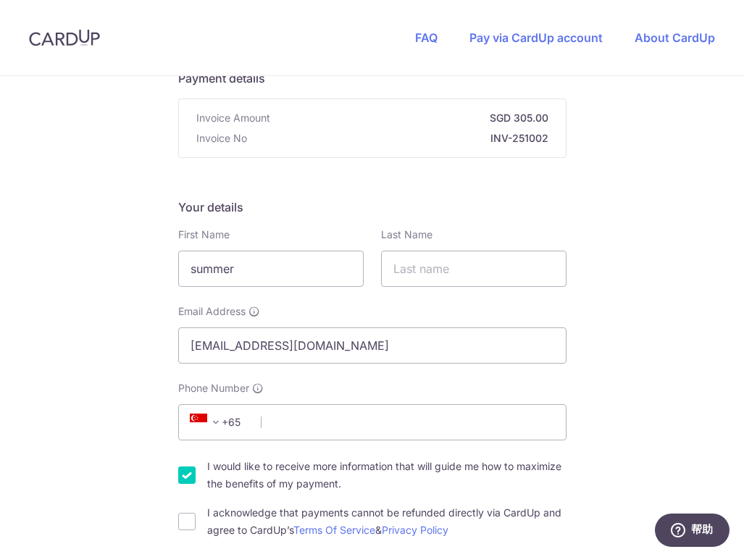
scroll to position [199, 0]
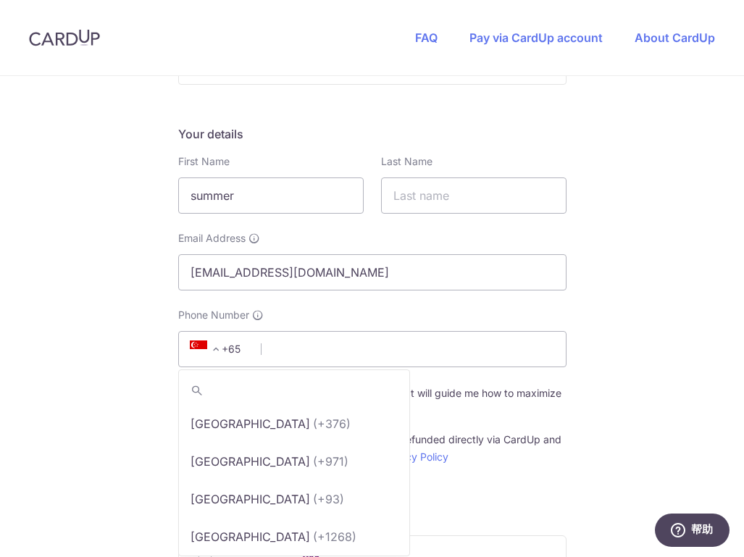
click at [239, 355] on span "+65" at bounding box center [217, 349] width 65 height 17
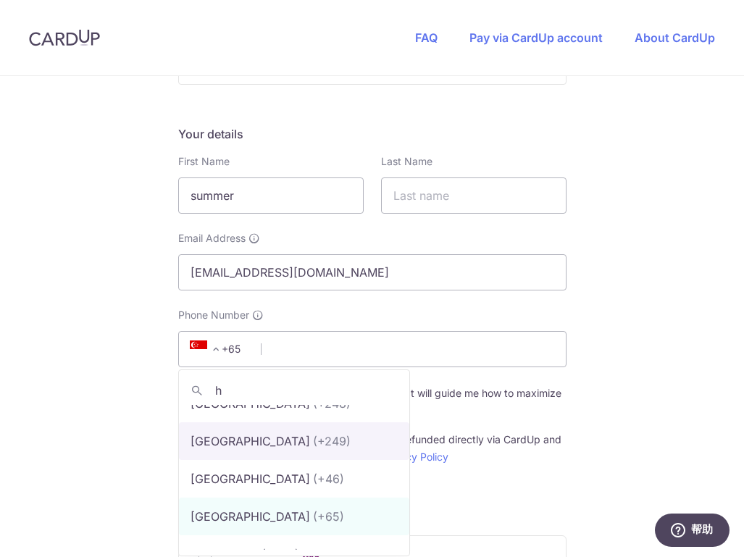
scroll to position [0, 0]
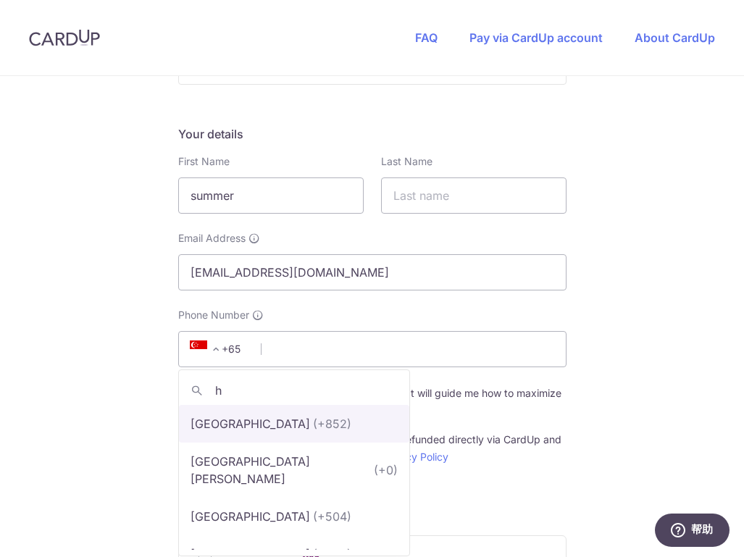
type input "h"
select select "95"
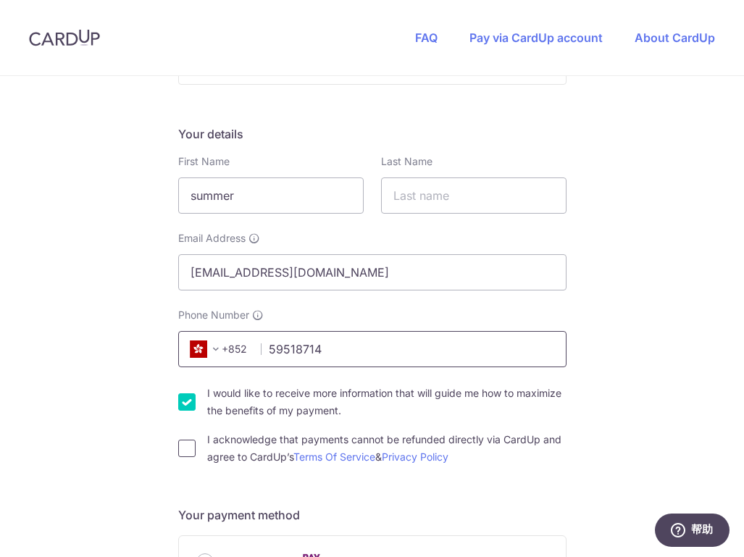
type input "59518714"
click at [179, 450] on input "I acknowledge that payments cannot be refunded directly via CardUp and agree to…" at bounding box center [186, 448] width 17 height 17
checkbox input "true"
click at [190, 399] on input "I would like to receive more information that will guide me how to maximize the…" at bounding box center [186, 401] width 17 height 17
checkbox input "false"
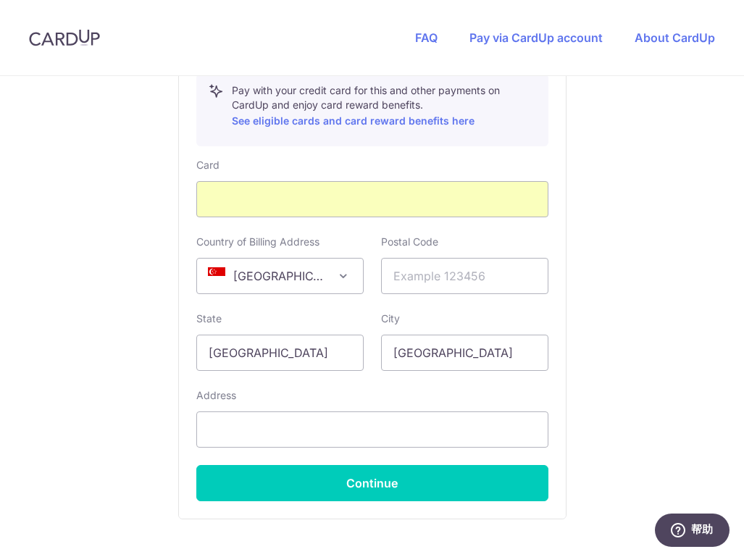
scroll to position [830, 0]
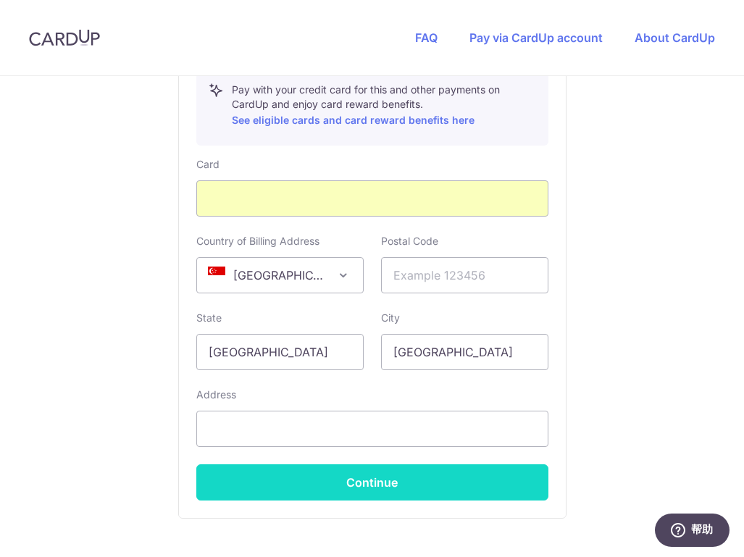
click at [406, 483] on button "Continue" at bounding box center [372, 482] width 352 height 36
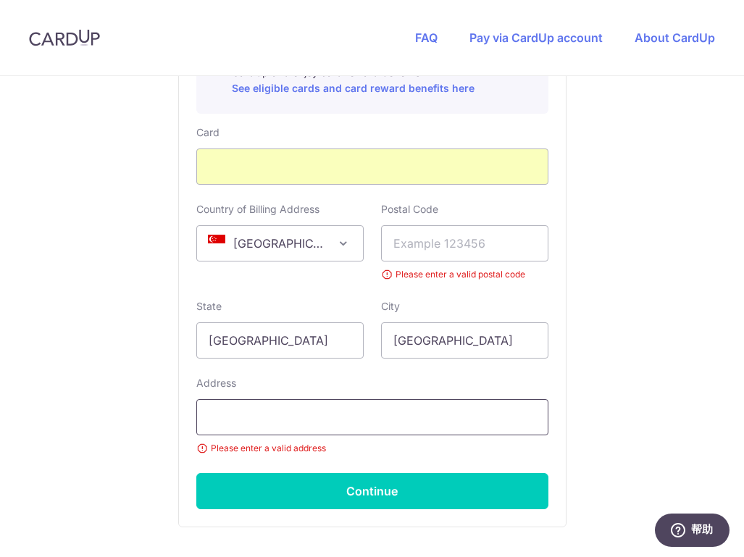
scroll to position [882, 0]
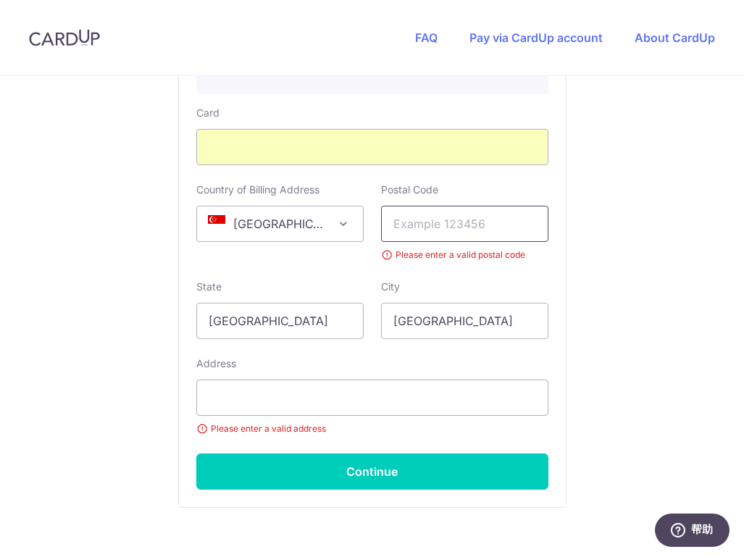
type input "[PERSON_NAME]"
type input "3"
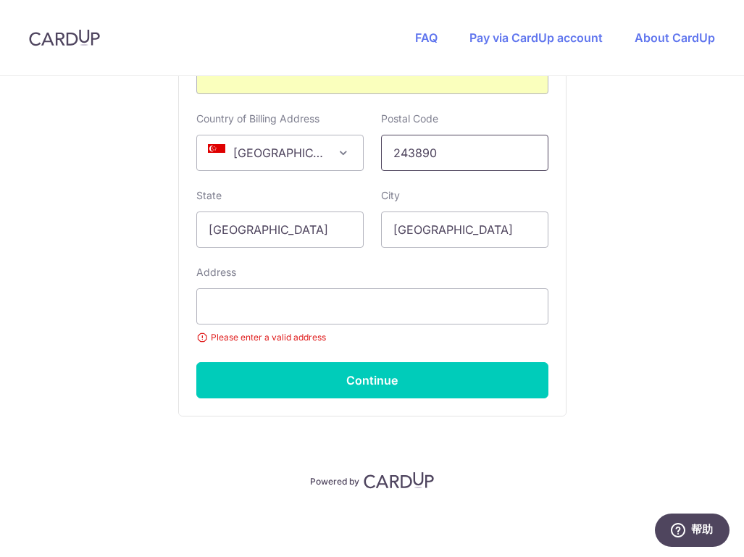
scroll to position [953, 0]
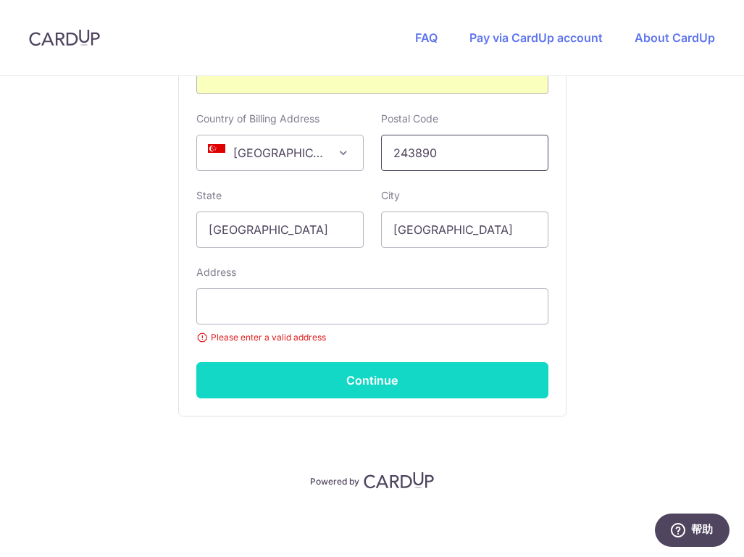
type input "243890"
click at [428, 372] on button "Continue" at bounding box center [372, 380] width 352 height 36
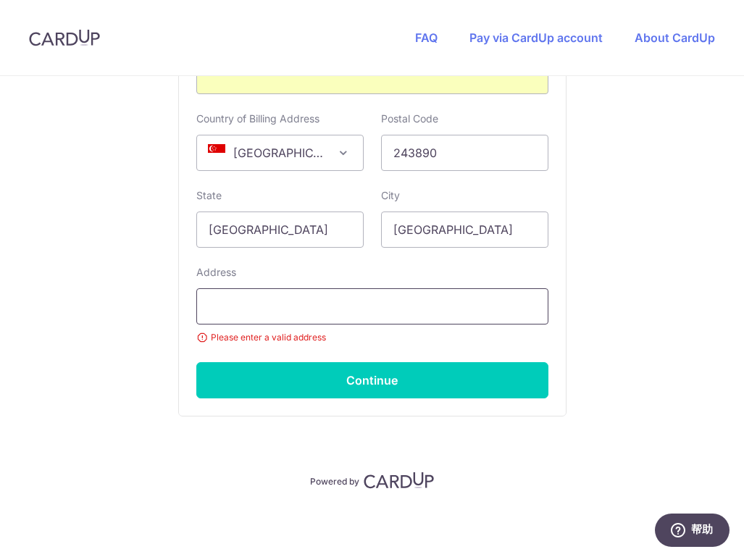
type input "s"
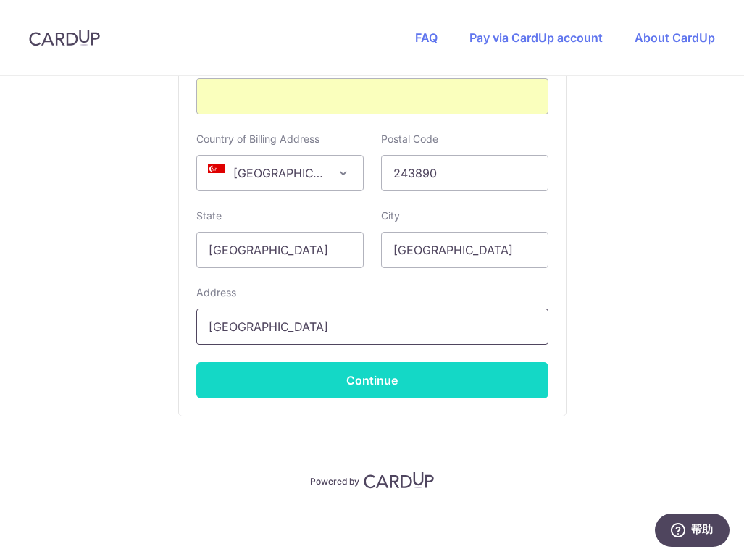
type input "[GEOGRAPHIC_DATA]"
click at [379, 370] on button "Continue" at bounding box center [372, 380] width 352 height 36
type input "**** 7398"
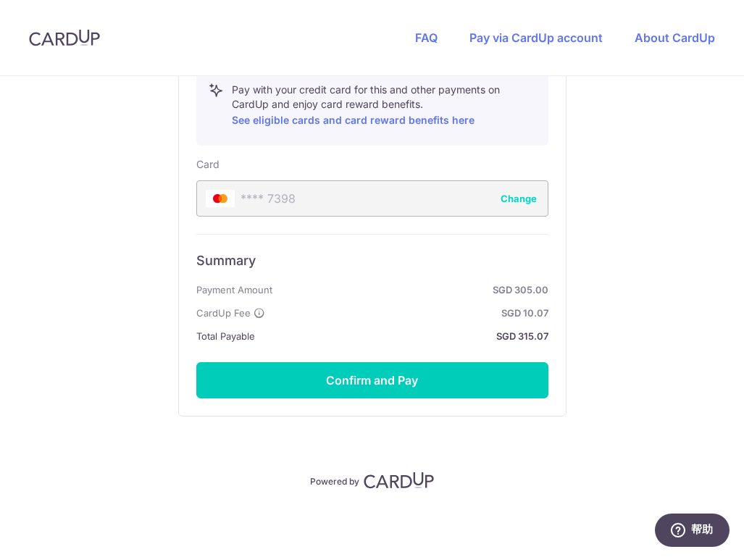
click at [379, 370] on button "Confirm and Pay" at bounding box center [372, 380] width 352 height 36
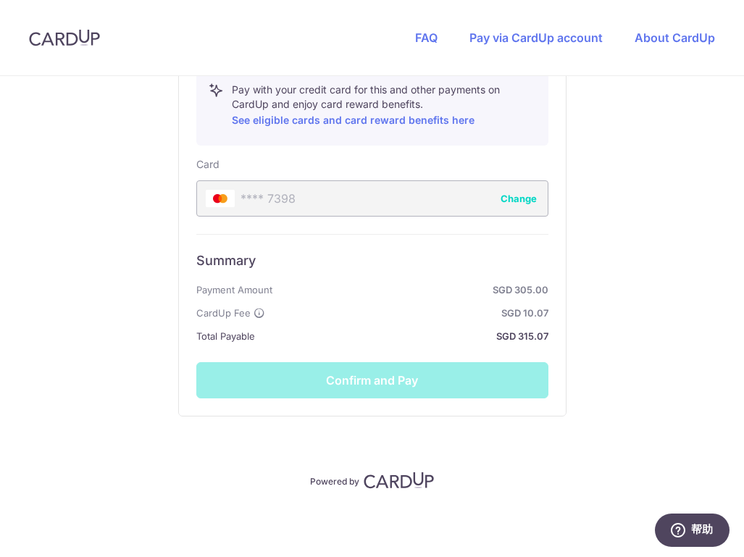
scroll to position [830, 0]
click at [379, 370] on div "Summary Payment Amount SGD 305.00 CardUp Fee SGD 10.07 Total Payable SGD 315.07…" at bounding box center [372, 316] width 352 height 164
